Goal: Task Accomplishment & Management: Use online tool/utility

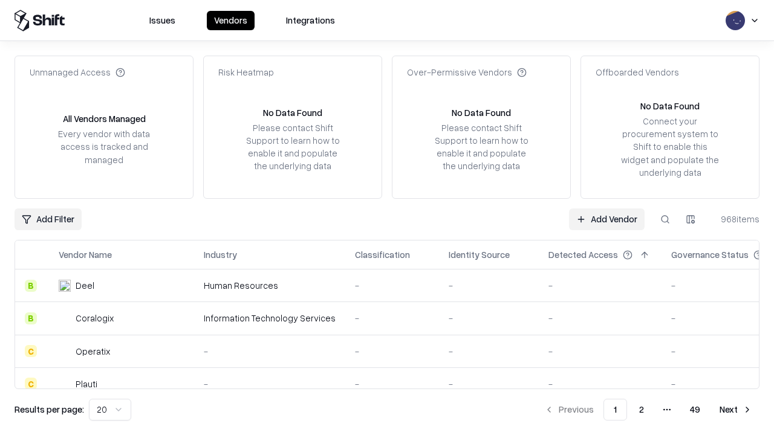
click at [606, 219] on link "Add Vendor" at bounding box center [607, 220] width 76 height 22
